Goal: Information Seeking & Learning: Learn about a topic

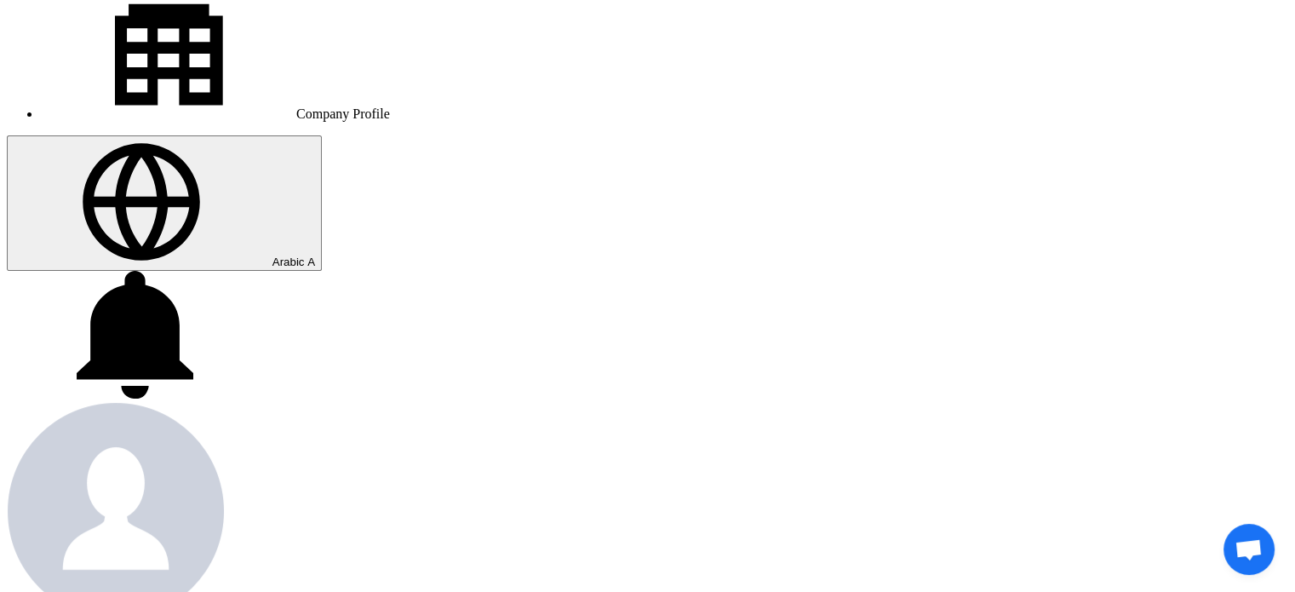
scroll to position [255, 0]
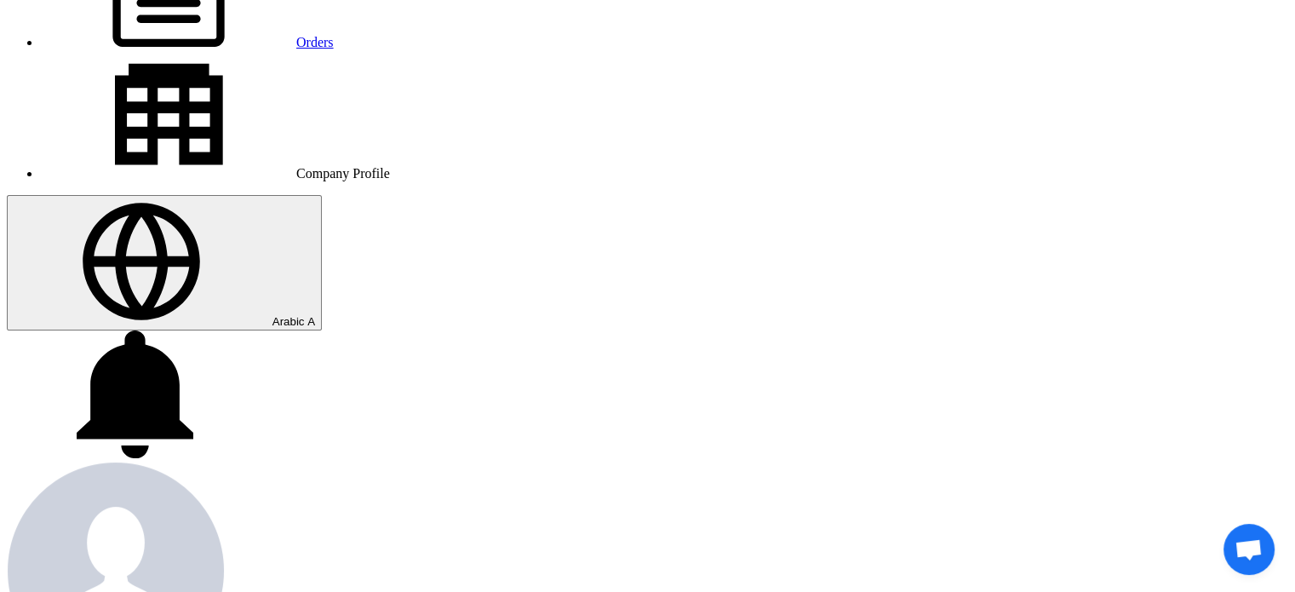
drag, startPoint x: 875, startPoint y: 155, endPoint x: 955, endPoint y: 156, distance: 80.0
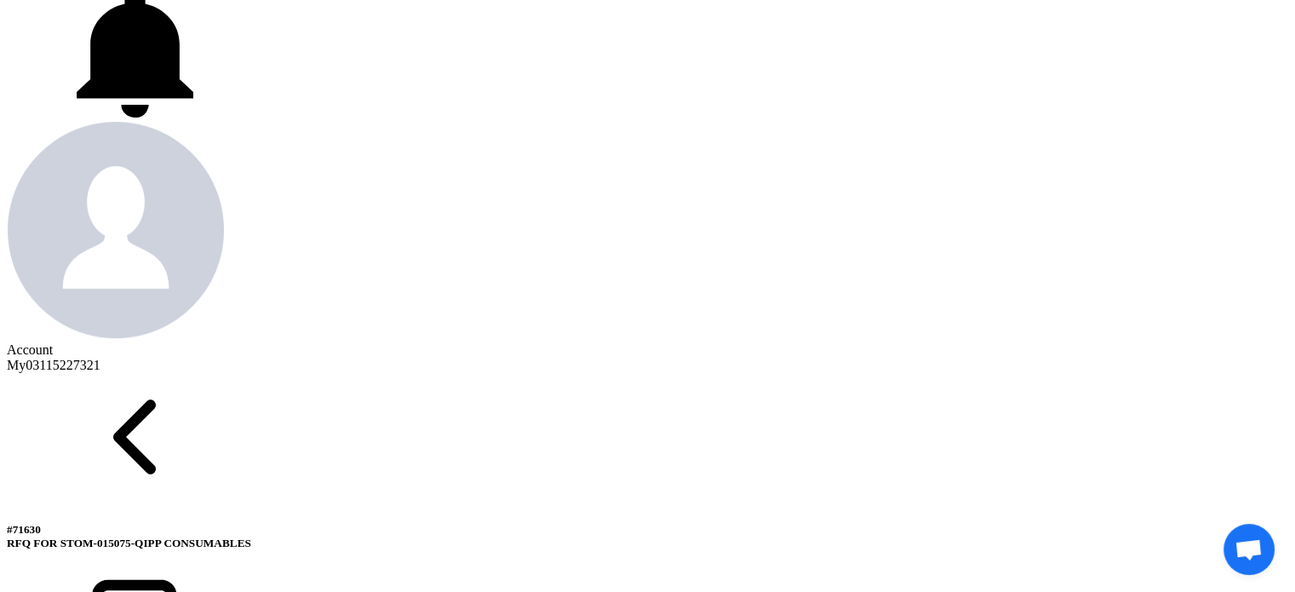
scroll to position [170, 0]
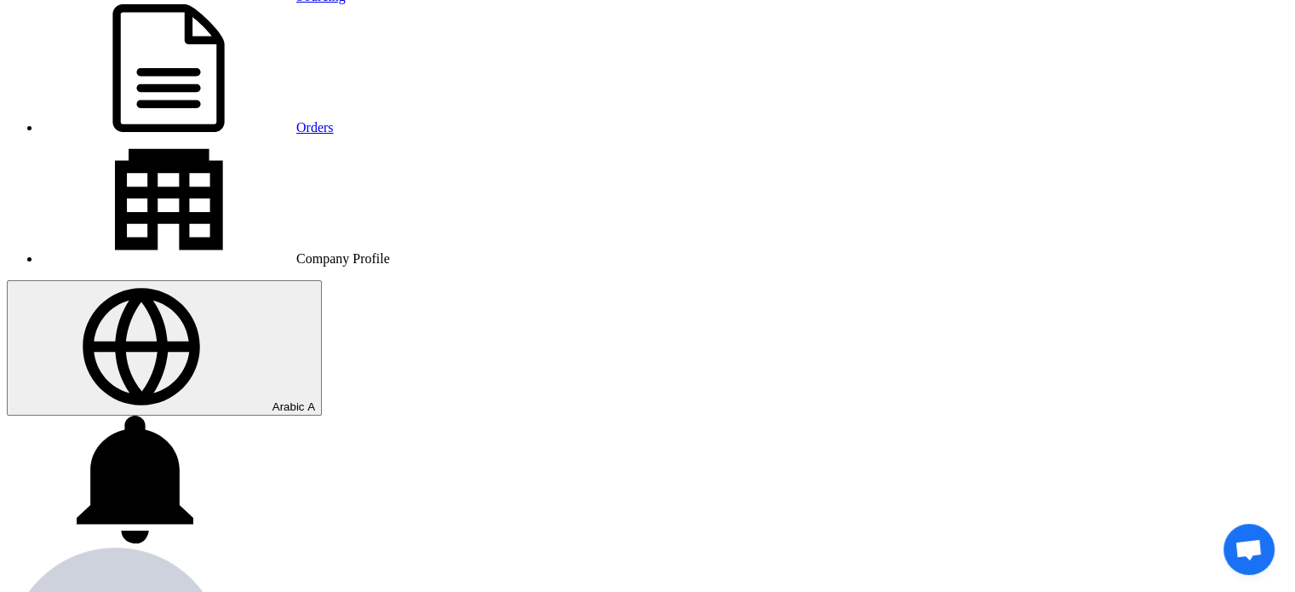
drag, startPoint x: 874, startPoint y: 241, endPoint x: 922, endPoint y: 252, distance: 49.0
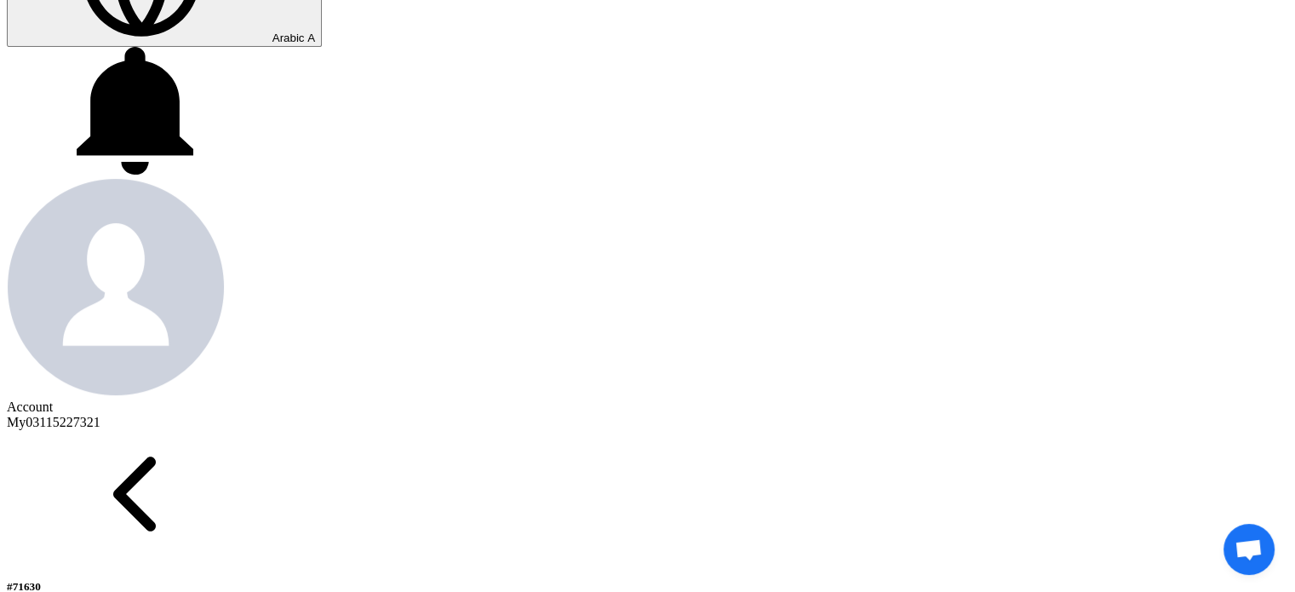
scroll to position [511, 0]
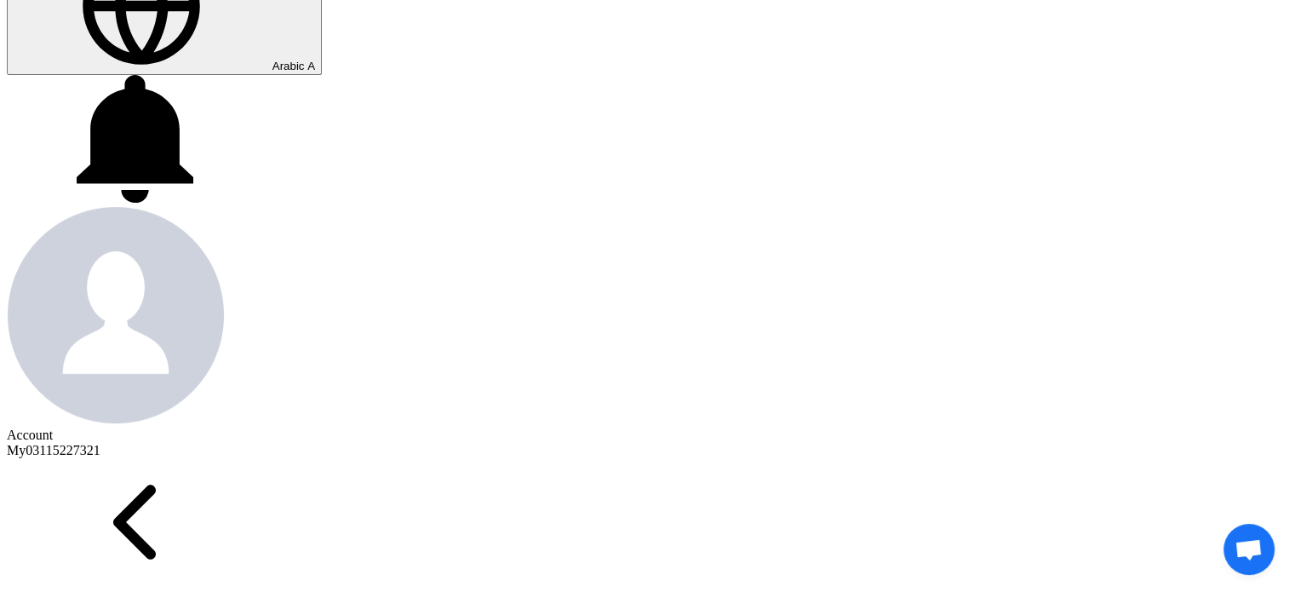
drag, startPoint x: 450, startPoint y: 293, endPoint x: 484, endPoint y: 295, distance: 35.0
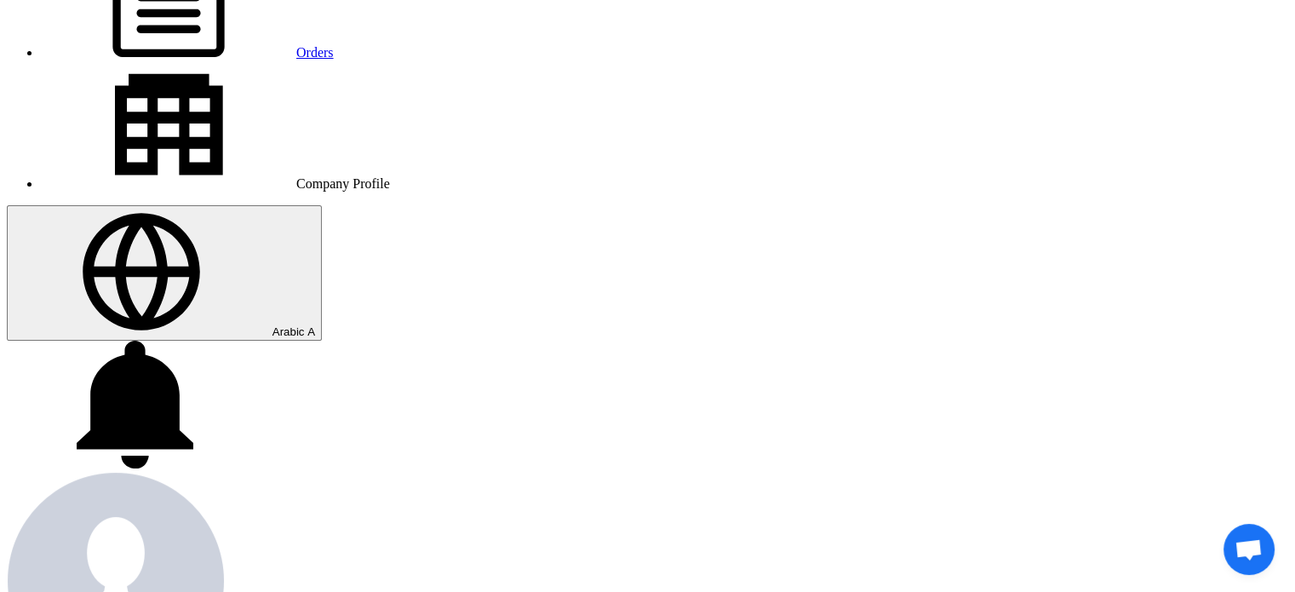
scroll to position [170, 0]
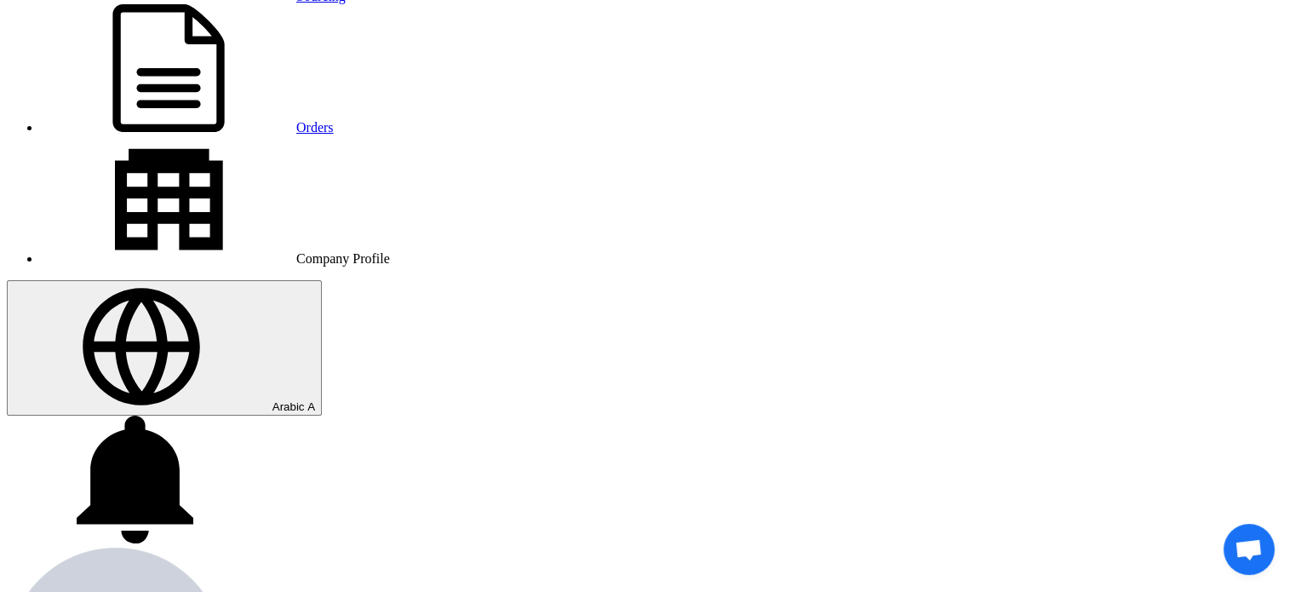
drag, startPoint x: 885, startPoint y: 243, endPoint x: 928, endPoint y: 244, distance: 43.5
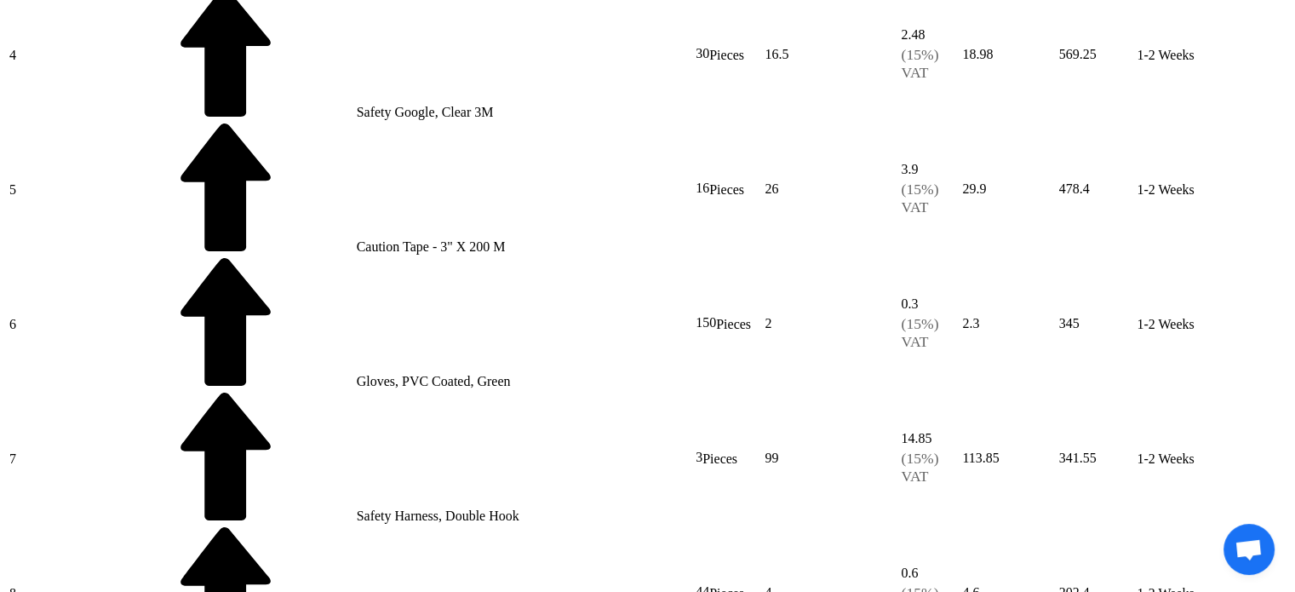
scroll to position [4002, 0]
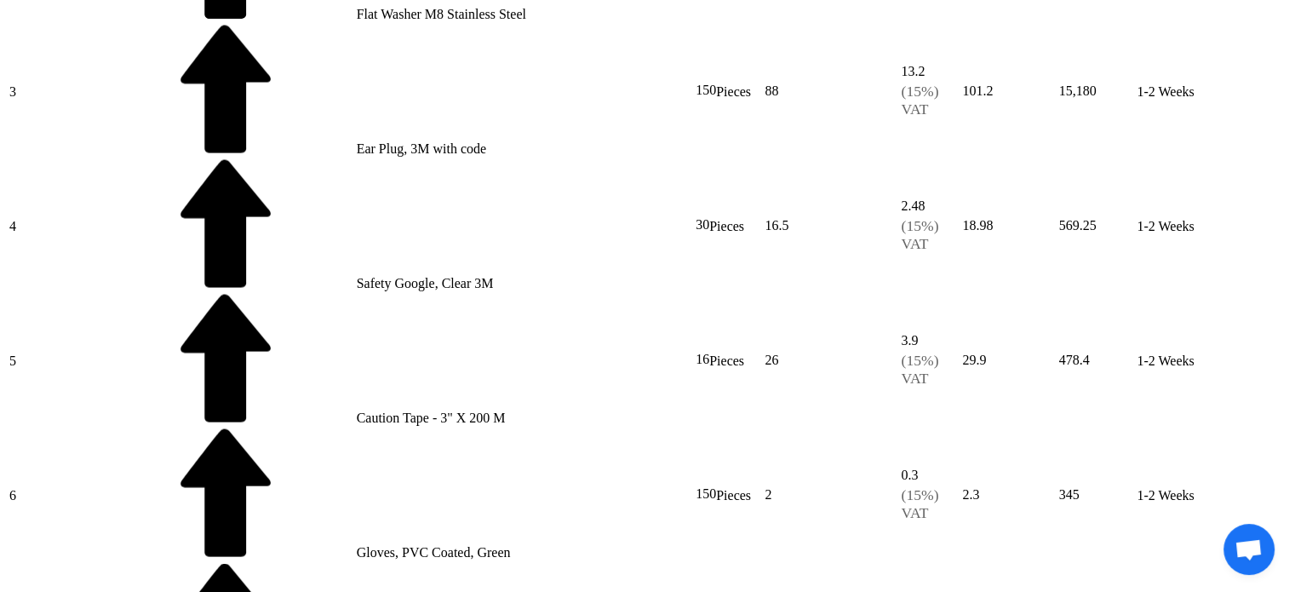
scroll to position [3491, 0]
